Goal: Task Accomplishment & Management: Manage account settings

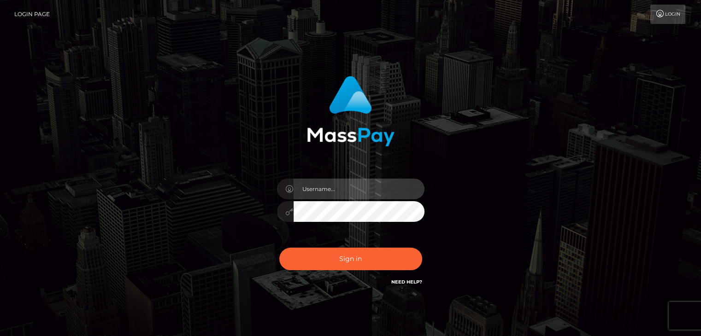
click at [310, 194] on input "text" at bounding box center [358, 189] width 131 height 21
type input "vijaya11shree@gmail.com"
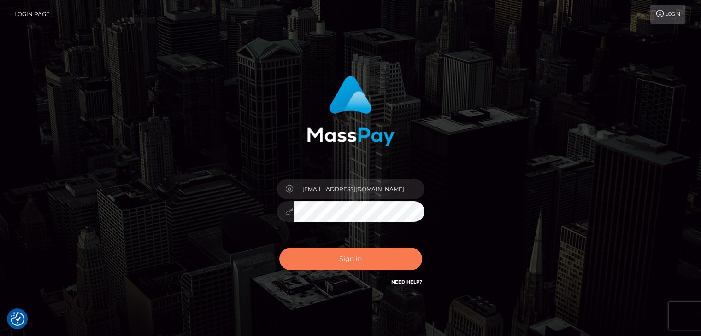
click at [310, 251] on button "Sign in" at bounding box center [350, 259] width 143 height 23
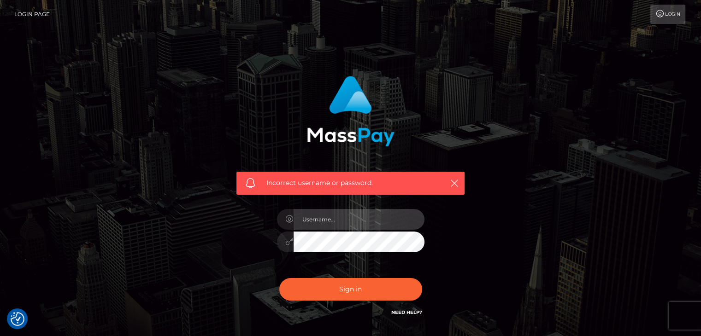
click at [331, 221] on input "text" at bounding box center [358, 219] width 131 height 21
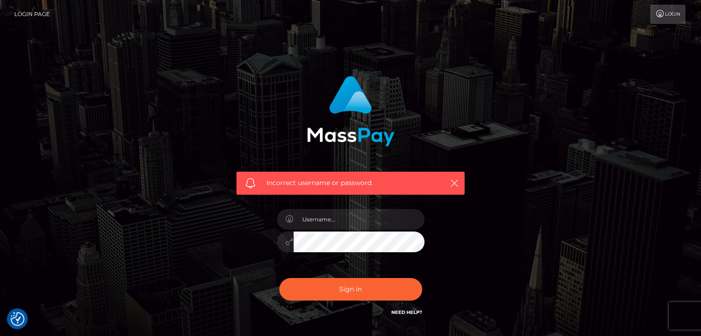
click at [671, 11] on link "Login" at bounding box center [667, 14] width 35 height 19
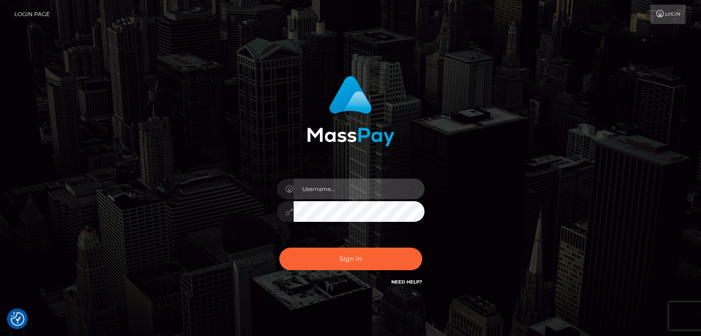
click at [350, 197] on input "text" at bounding box center [358, 189] width 131 height 21
type input "vijaya11shree@gmail.com"
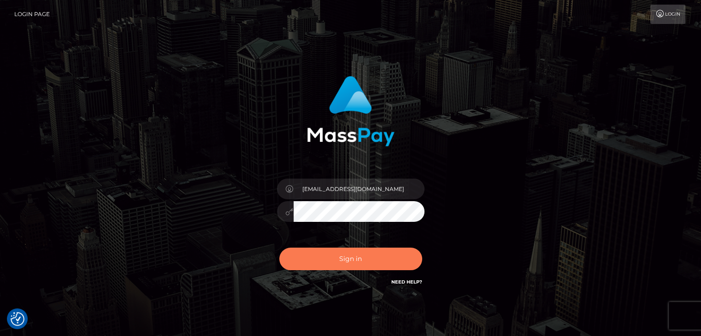
click at [329, 262] on button "Sign in" at bounding box center [350, 259] width 143 height 23
